Goal: Information Seeking & Learning: Learn about a topic

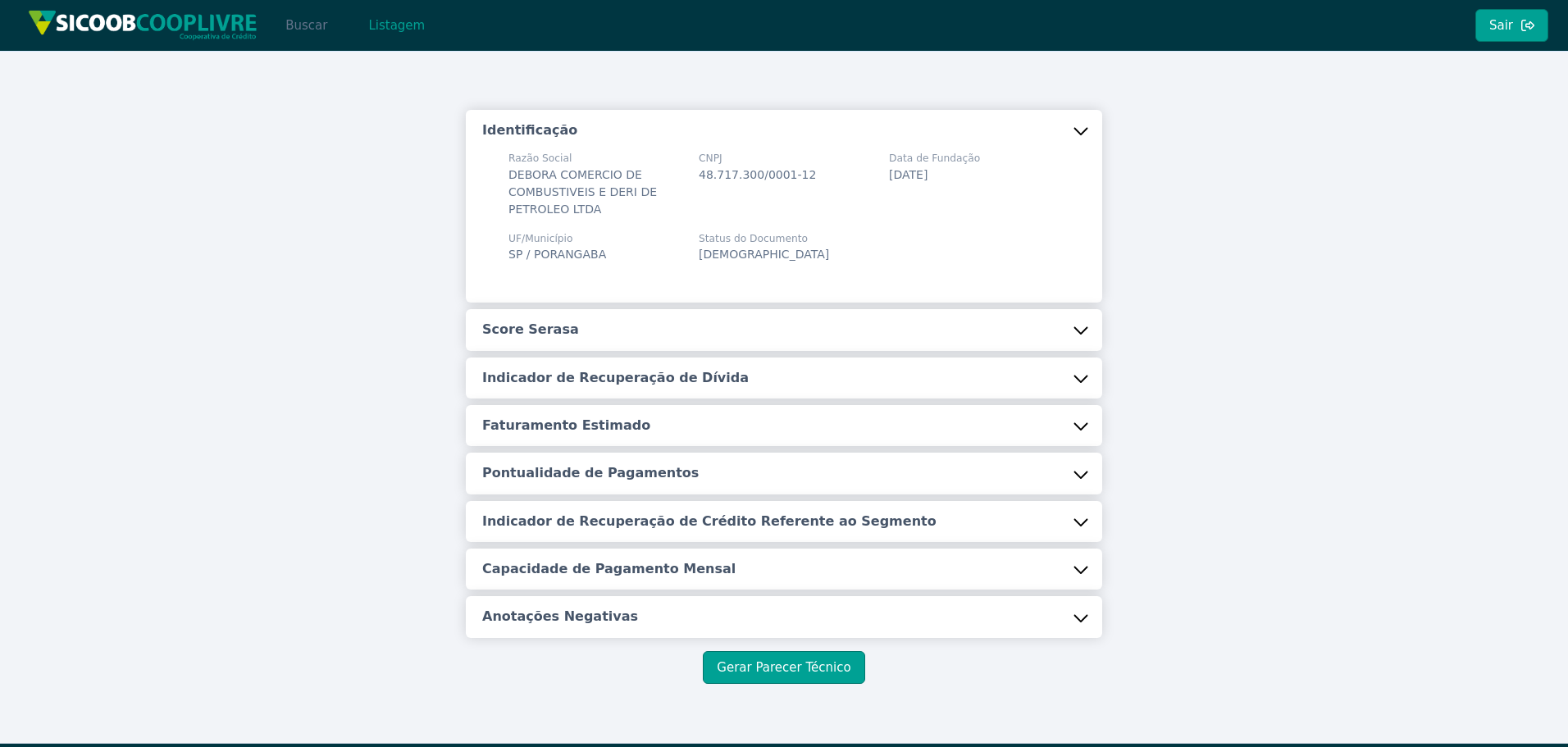
click at [325, 30] on button "Buscar" at bounding box center [306, 25] width 70 height 33
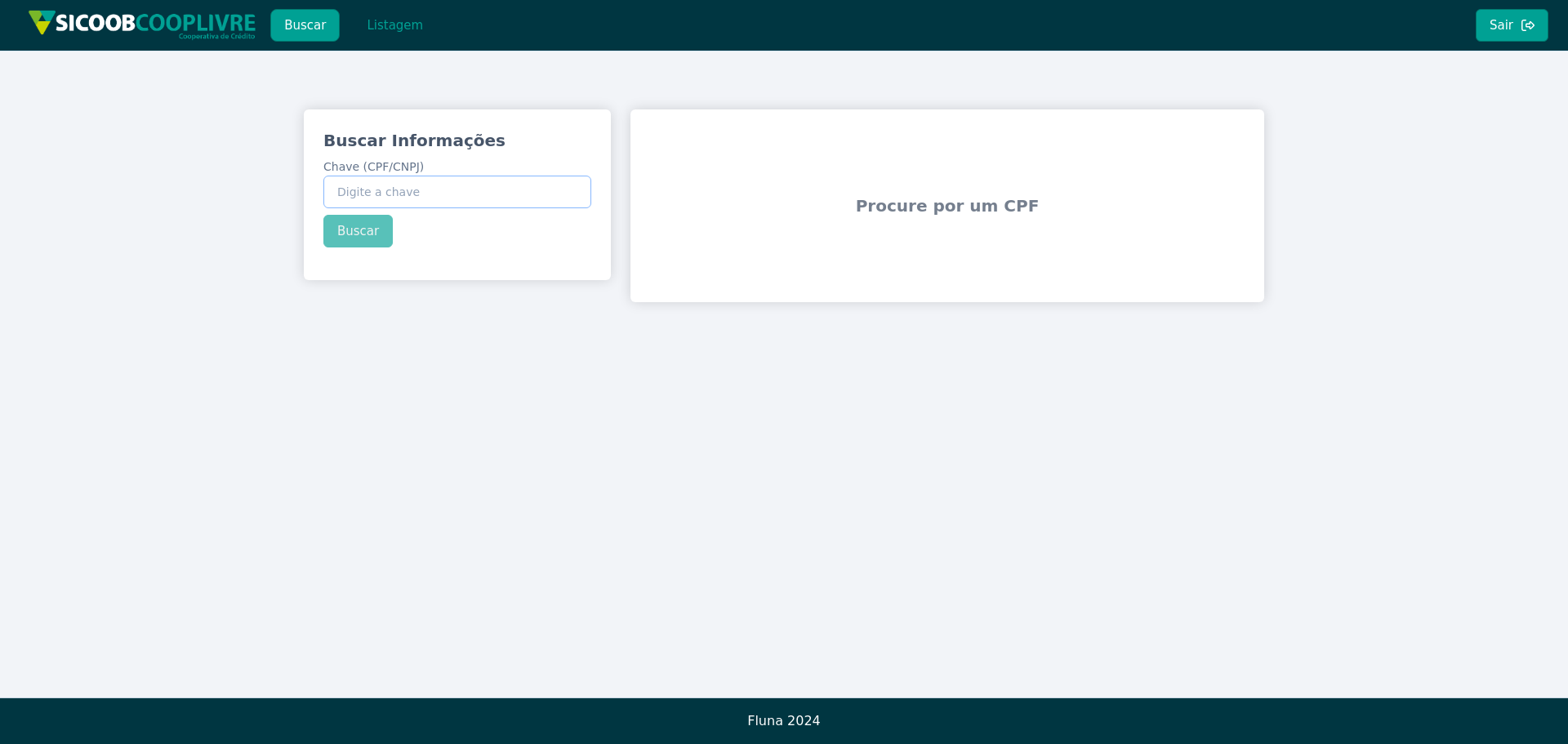
click at [469, 205] on input "Chave (CPF/CNPJ)" at bounding box center [457, 192] width 268 height 33
paste input "05.349.229/0001-50"
type input "05.349.229/0001-50"
click at [381, 234] on div "Buscar Informações Chave (CPF/CNPJ) 05.349.229/0001-50 Buscar" at bounding box center [457, 188] width 307 height 158
click at [336, 236] on button "Buscar" at bounding box center [358, 231] width 70 height 33
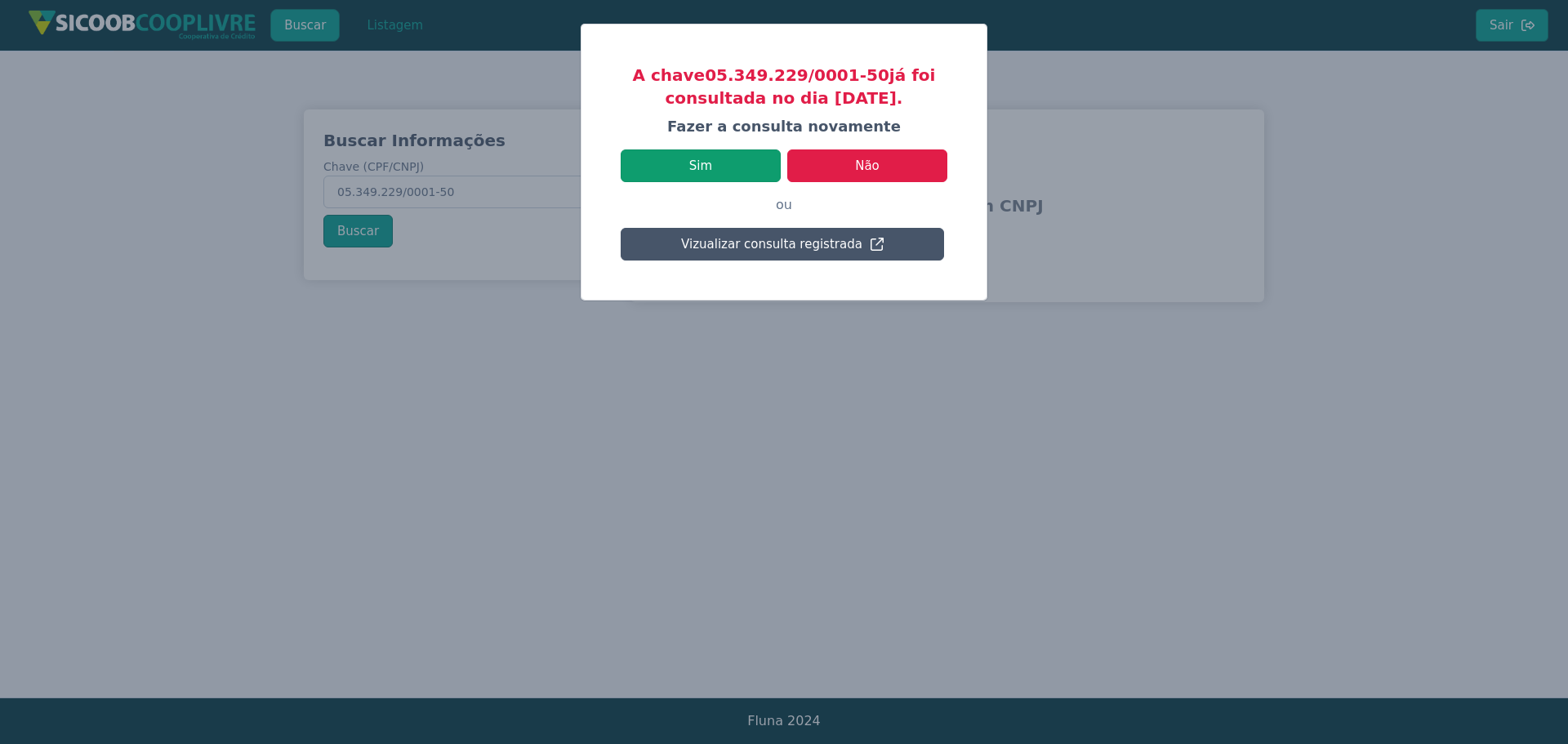
click at [748, 155] on button "Sim" at bounding box center [701, 165] width 160 height 33
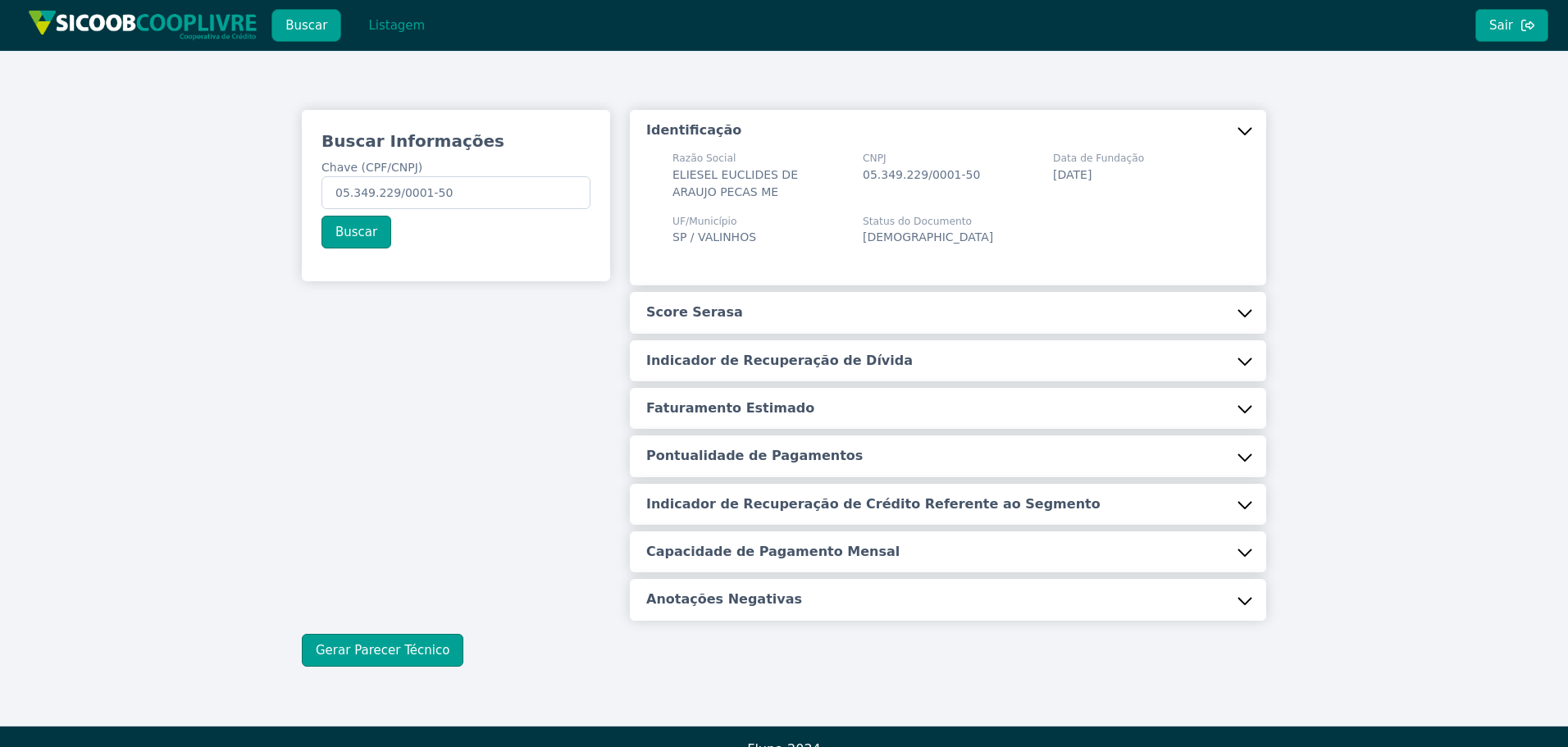
click at [753, 328] on button "Score Serasa" at bounding box center [948, 313] width 636 height 41
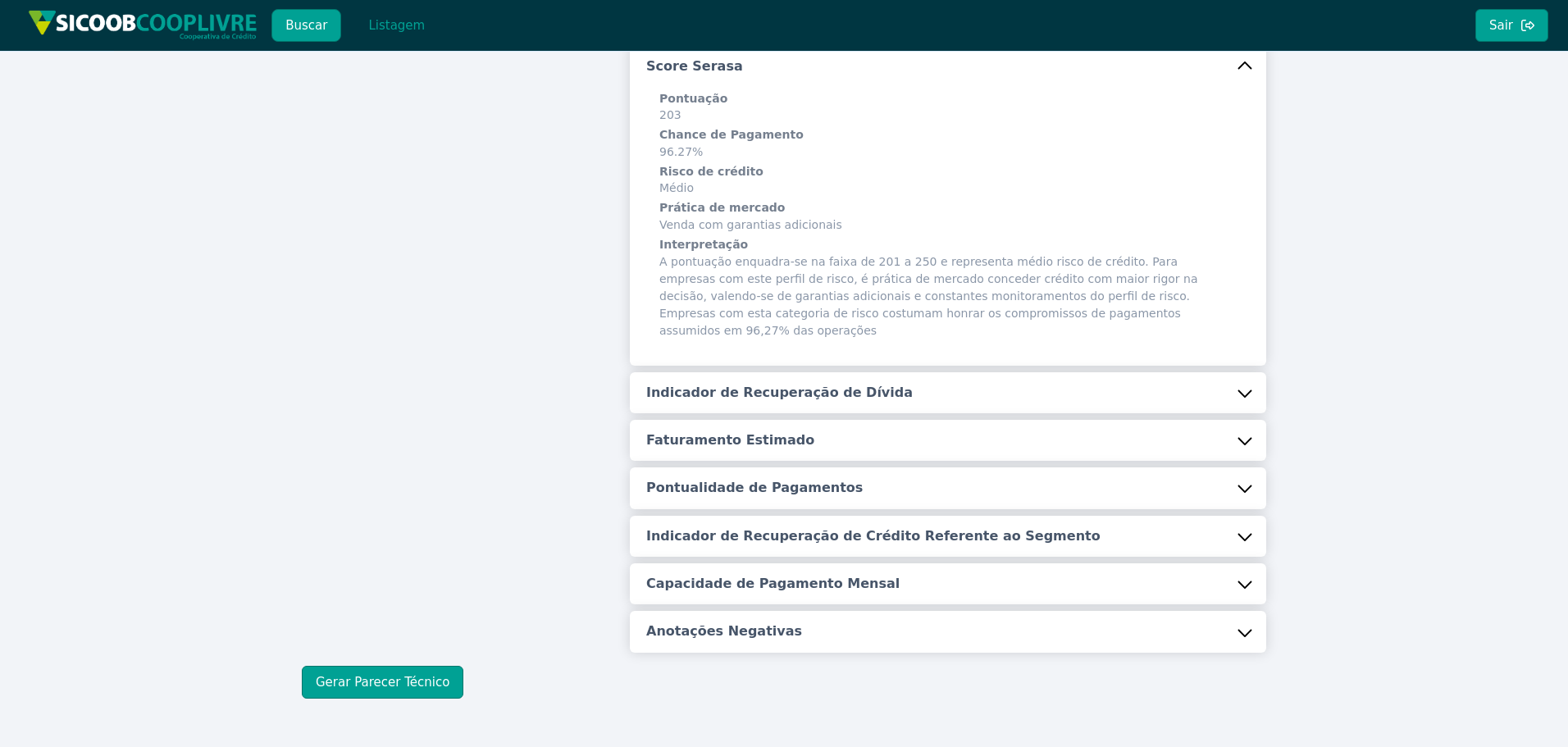
click at [740, 383] on h5 "Indicador de Recuperação de Dívida" at bounding box center [779, 392] width 266 height 18
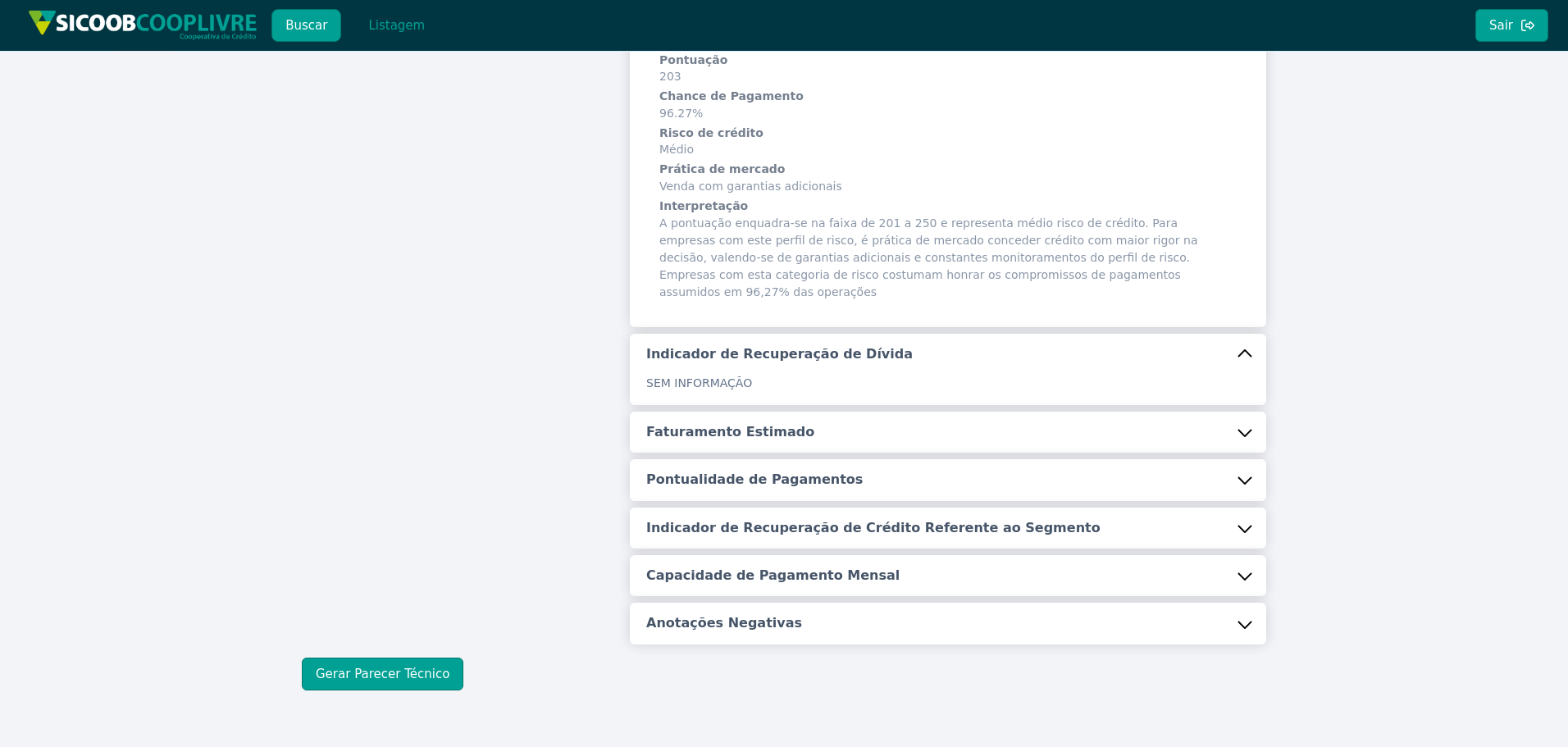
scroll to position [316, 0]
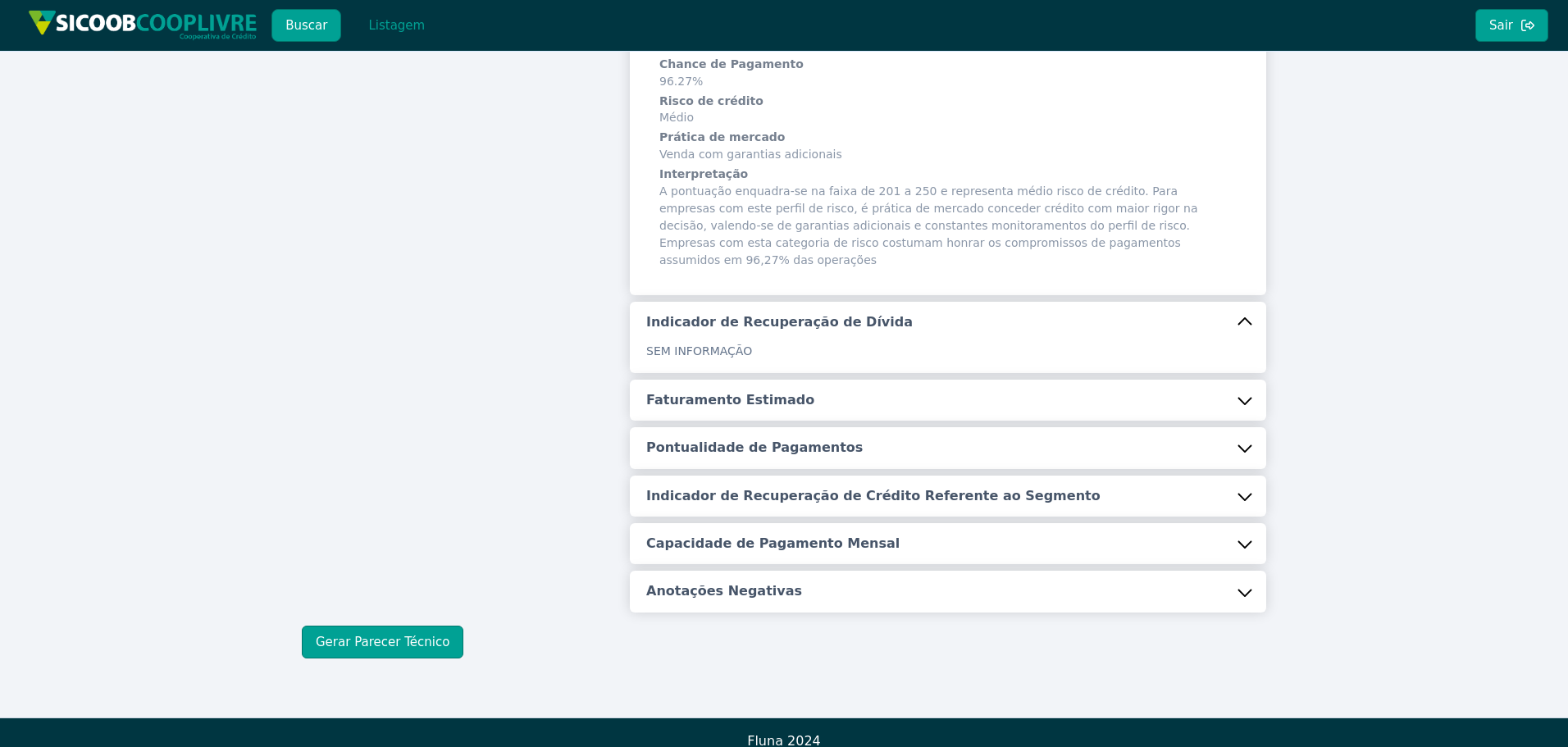
click at [734, 391] on h5 "Faturamento Estimado" at bounding box center [730, 400] width 168 height 18
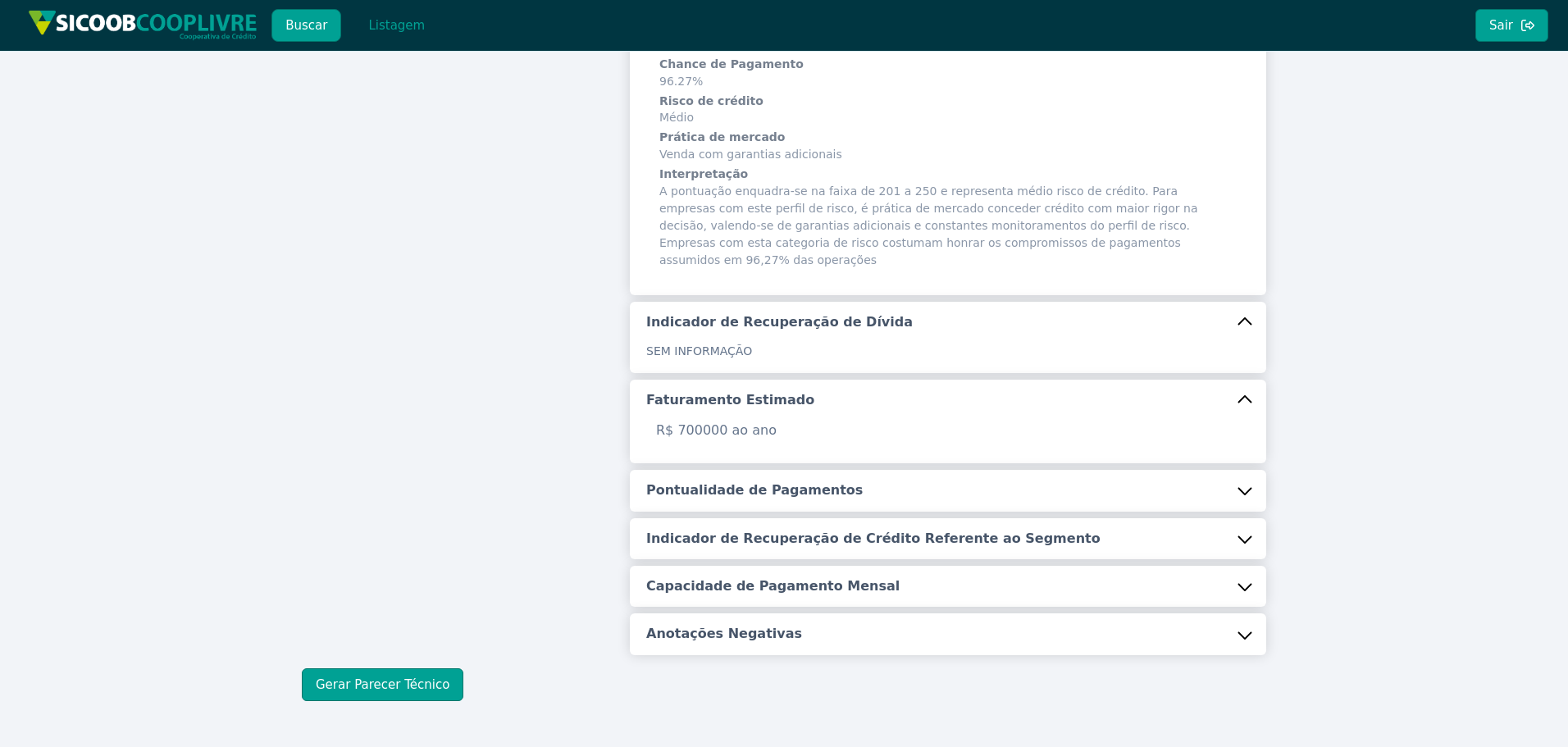
click at [728, 469] on button "Pontualidade de Pagamentos" at bounding box center [948, 490] width 636 height 41
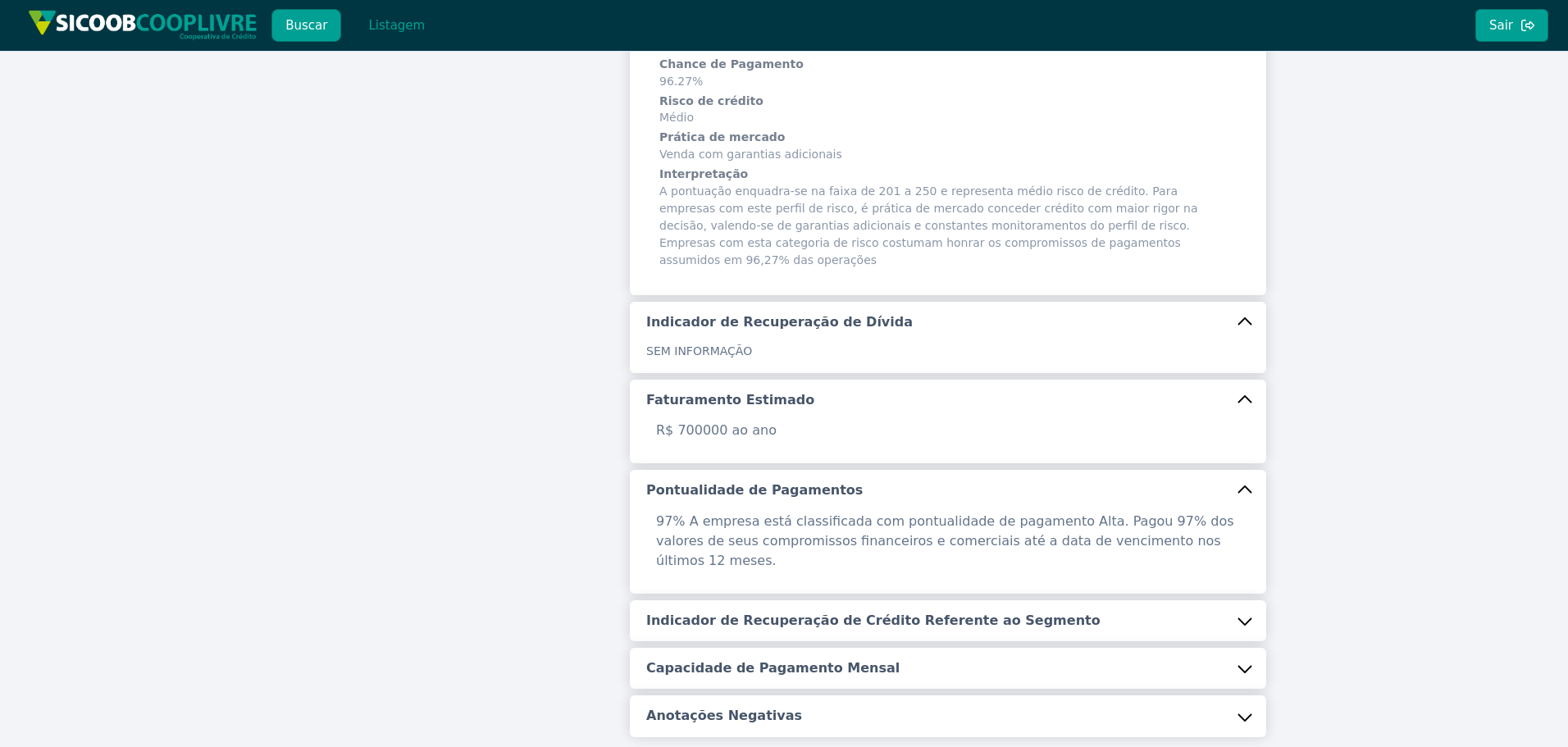
click at [767, 600] on button "Indicador de Recuperação de Crédito Referente ao Segmento" at bounding box center [948, 621] width 636 height 41
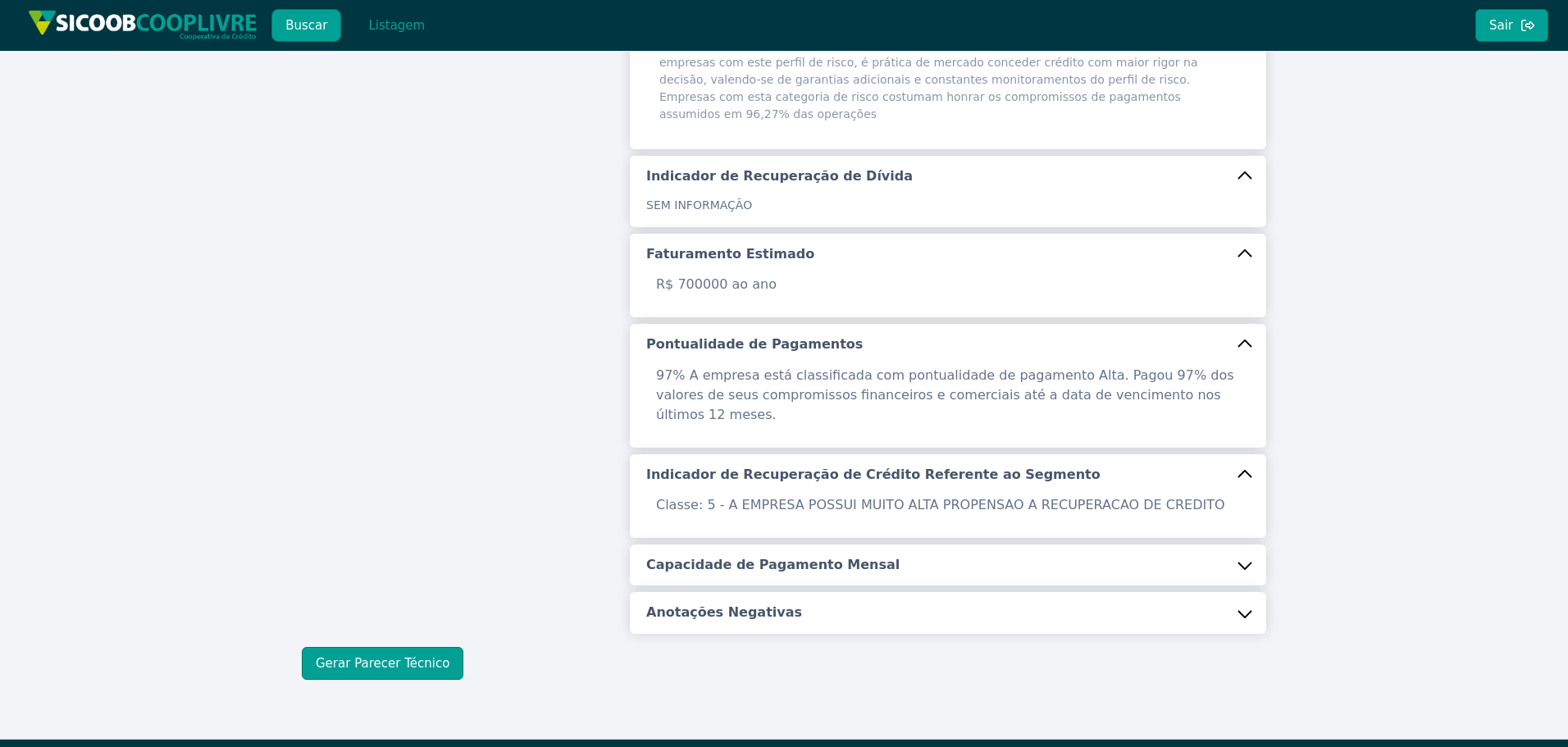
scroll to position [464, 0]
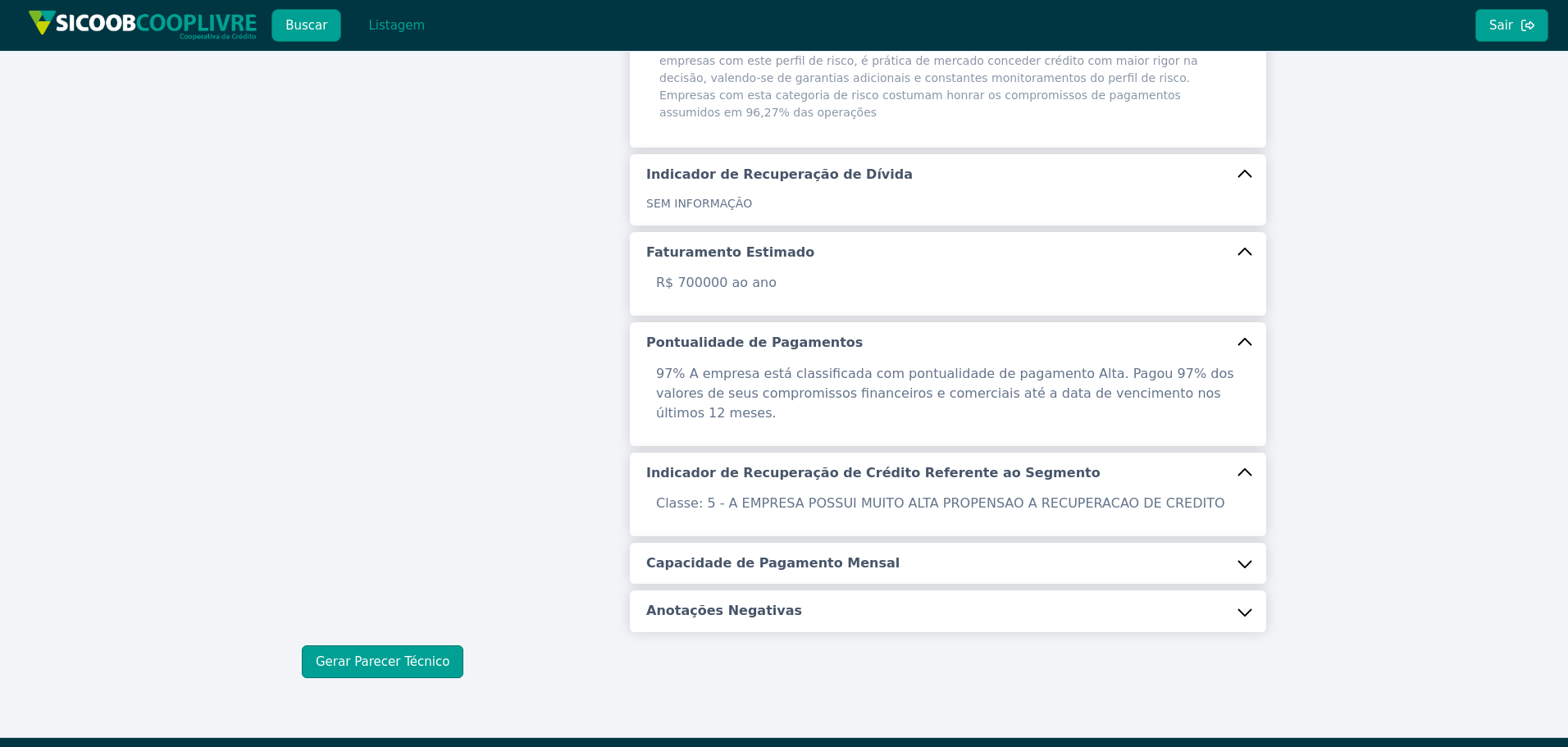
drag, startPoint x: 758, startPoint y: 531, endPoint x: 742, endPoint y: 579, distance: 50.6
click at [756, 554] on h5 "Capacidade de Pagamento Mensal" at bounding box center [772, 563] width 254 height 18
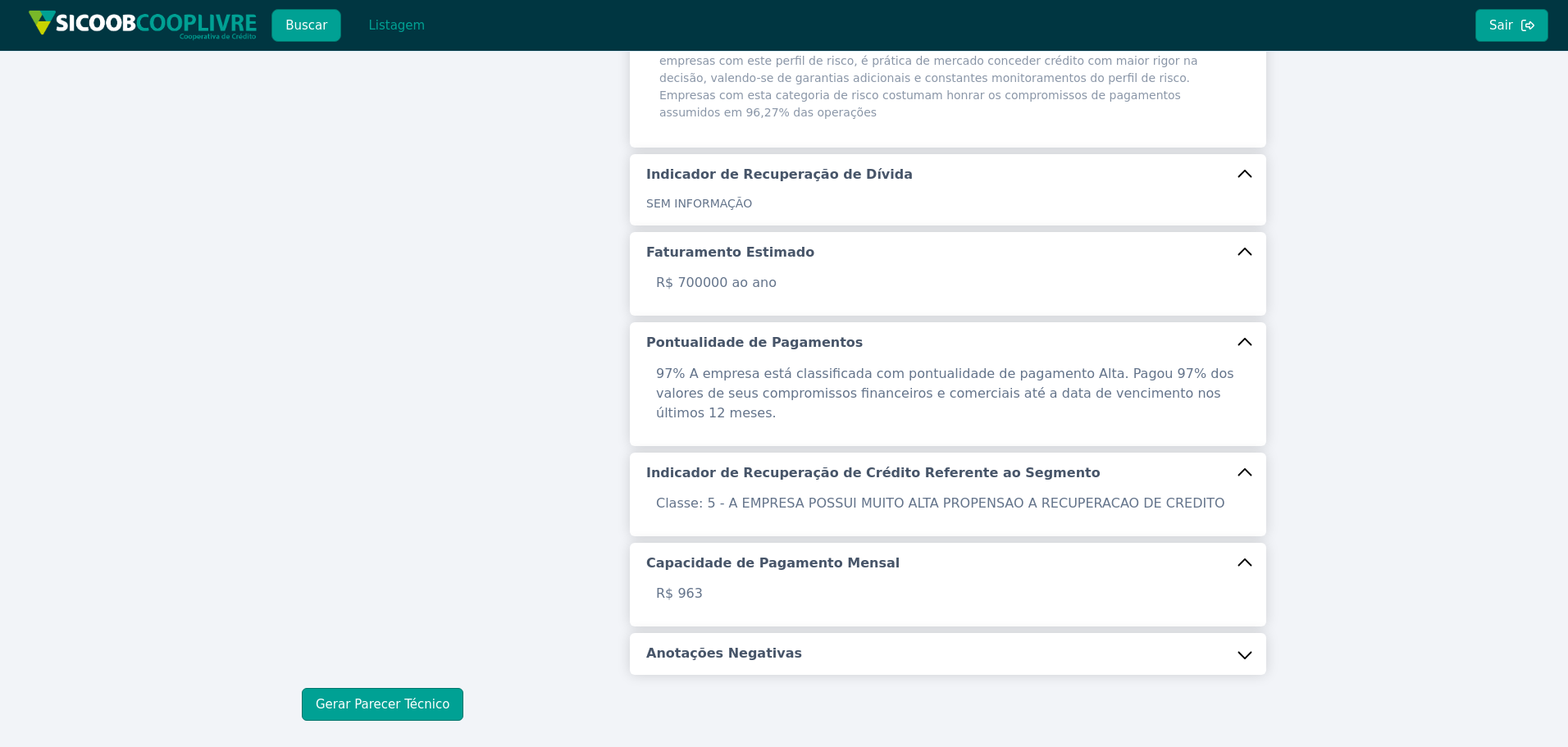
click at [734, 592] on div "Identificação Razão Social ELIESEL EUCLIDES DE ARAUJO PECAS ME CNPJ 05.349.229/…" at bounding box center [948, 160] width 636 height 1029
click at [734, 644] on h5 "Anotações Negativas" at bounding box center [724, 653] width 156 height 18
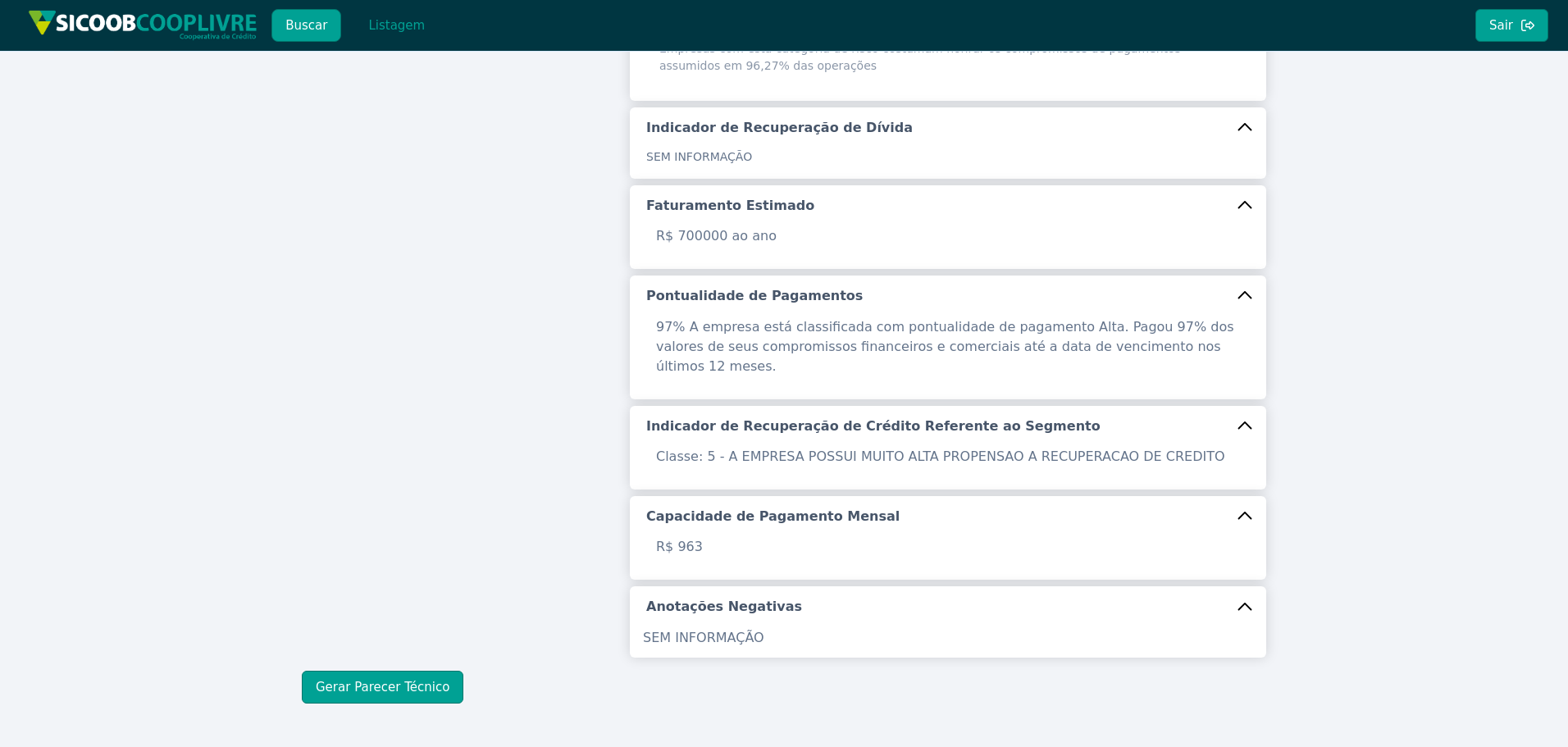
scroll to position [537, 0]
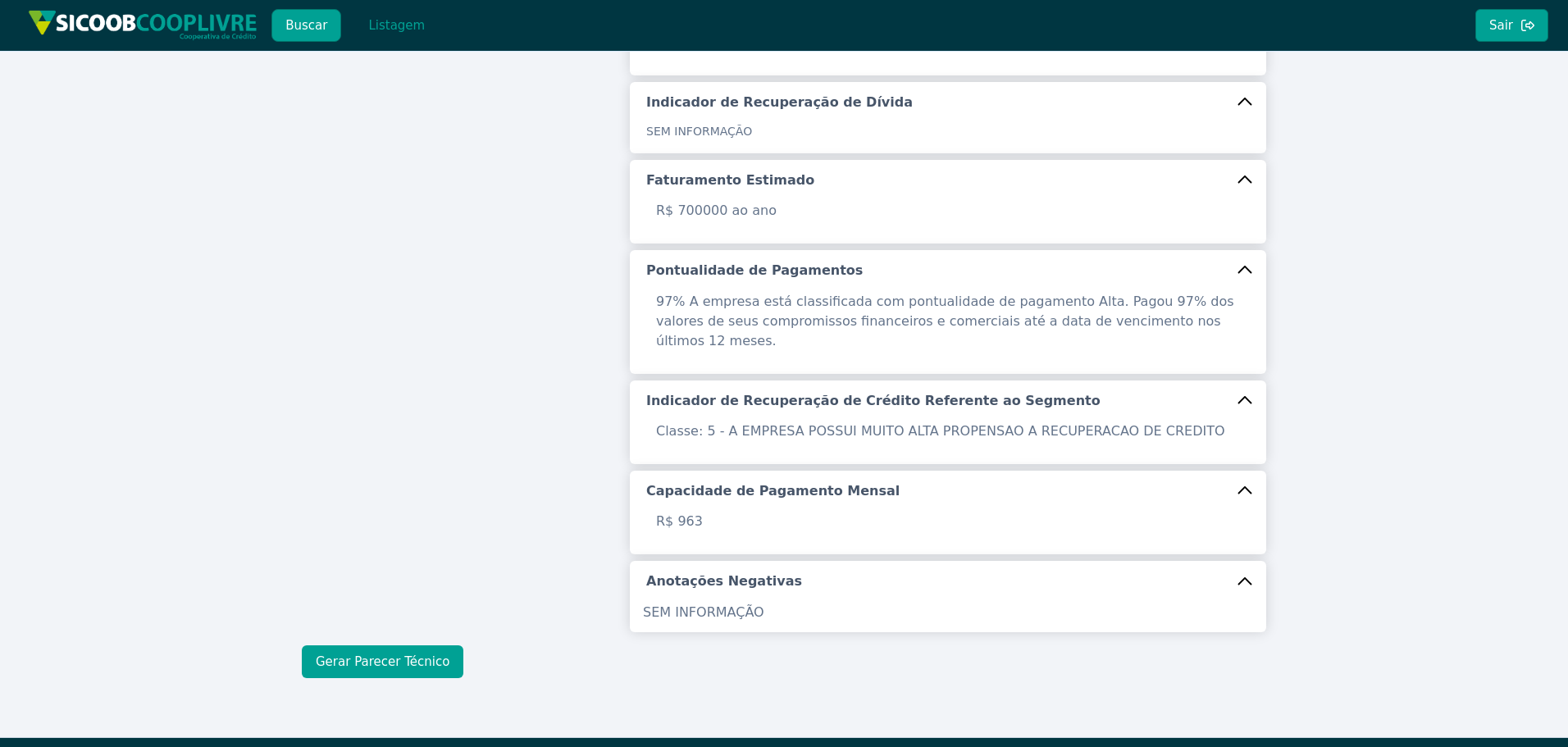
click at [391, 645] on button "Gerar Parecer Técnico" at bounding box center [383, 661] width 161 height 33
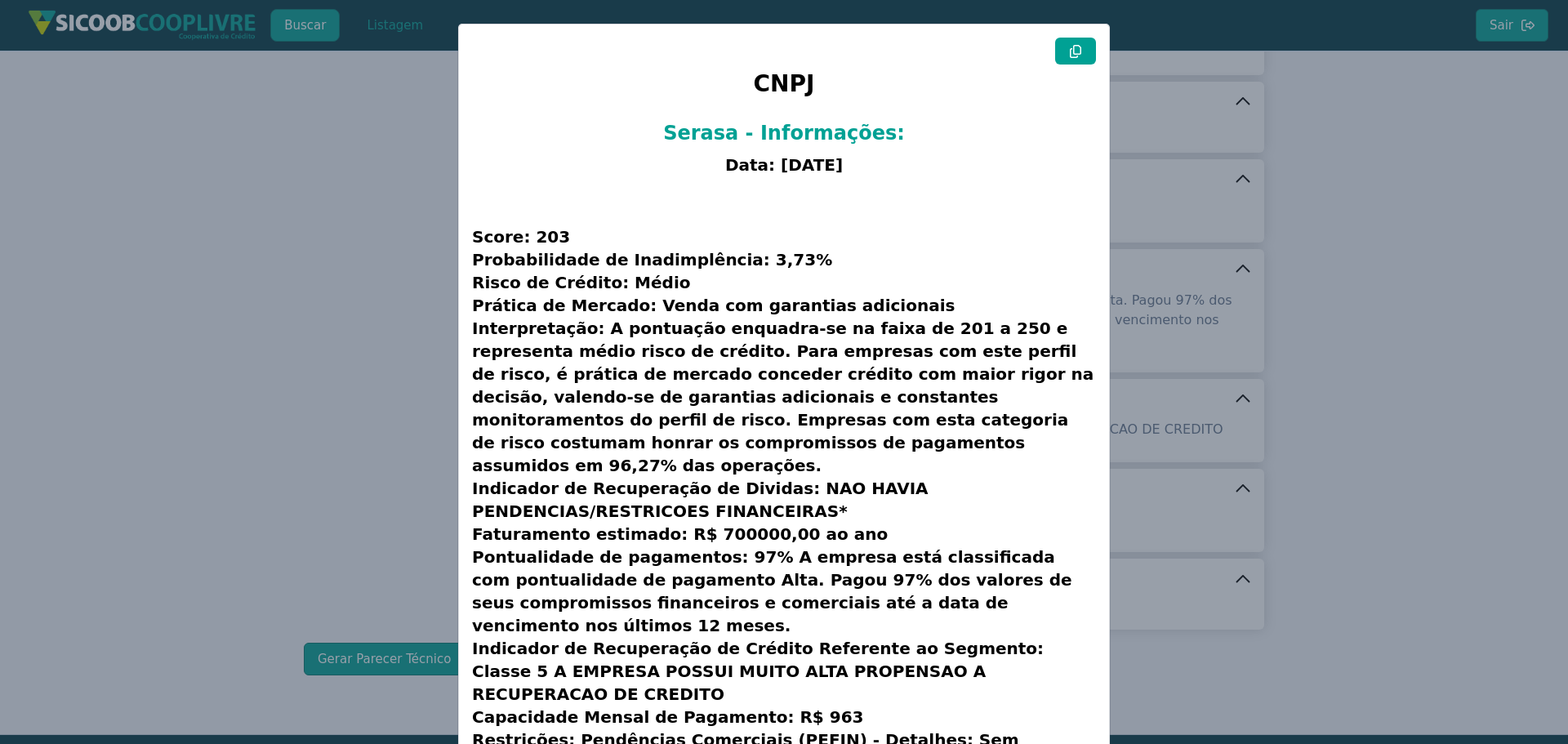
click at [1062, 47] on button at bounding box center [1076, 51] width 41 height 27
click at [227, 252] on modal-container "CNPJ Serasa - Informações: Data: [DATE] Score: 203 Probabilidade de Inadimplênc…" at bounding box center [784, 372] width 1568 height 744
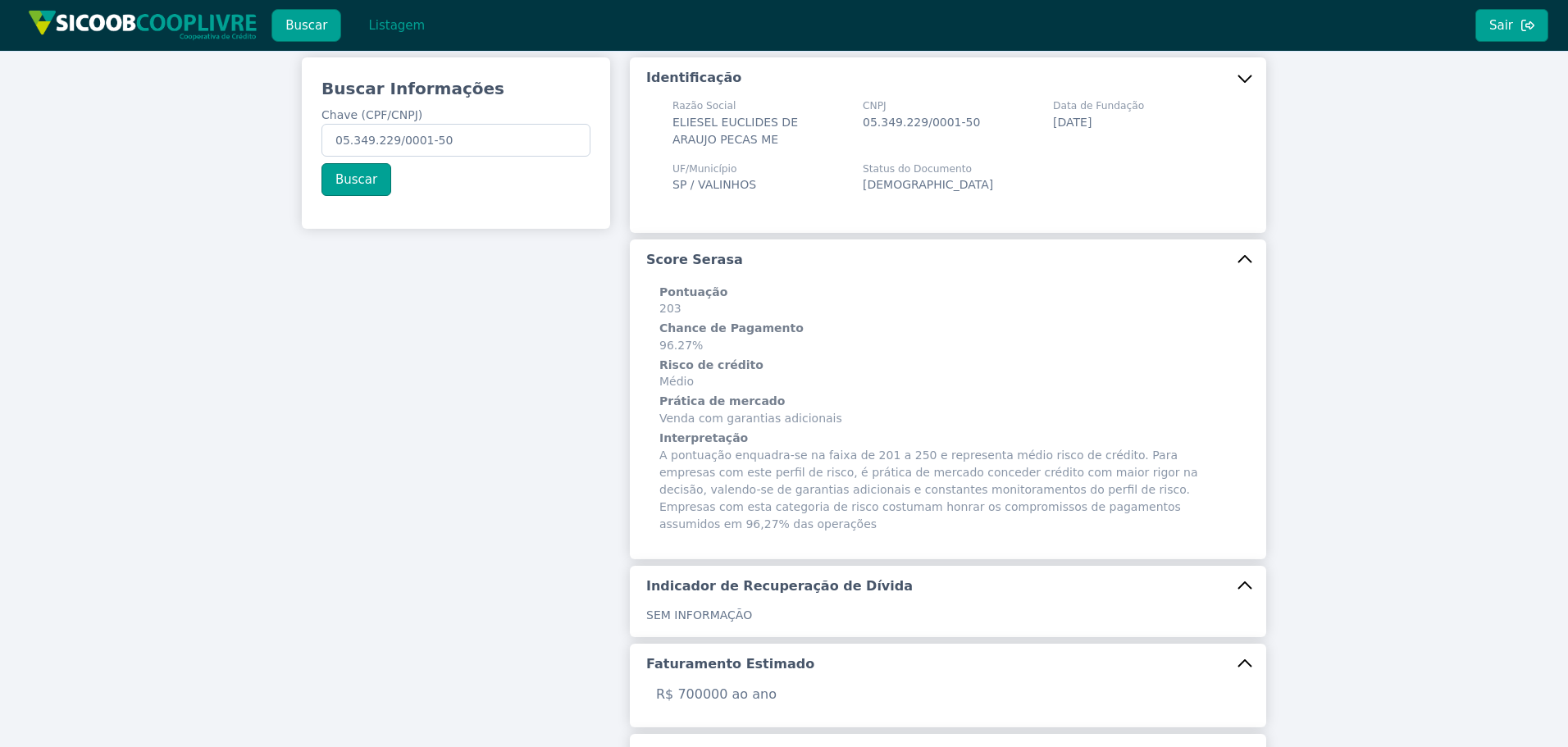
scroll to position [0, 0]
